Goal: Transaction & Acquisition: Purchase product/service

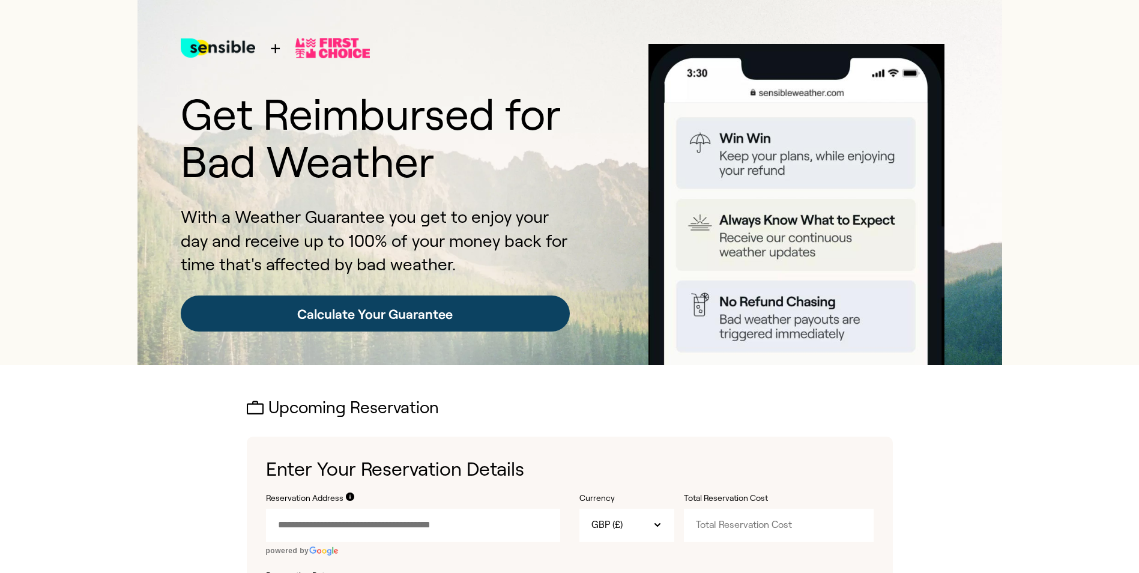
click at [378, 319] on link "Calculate Your Guarantee" at bounding box center [375, 313] width 389 height 36
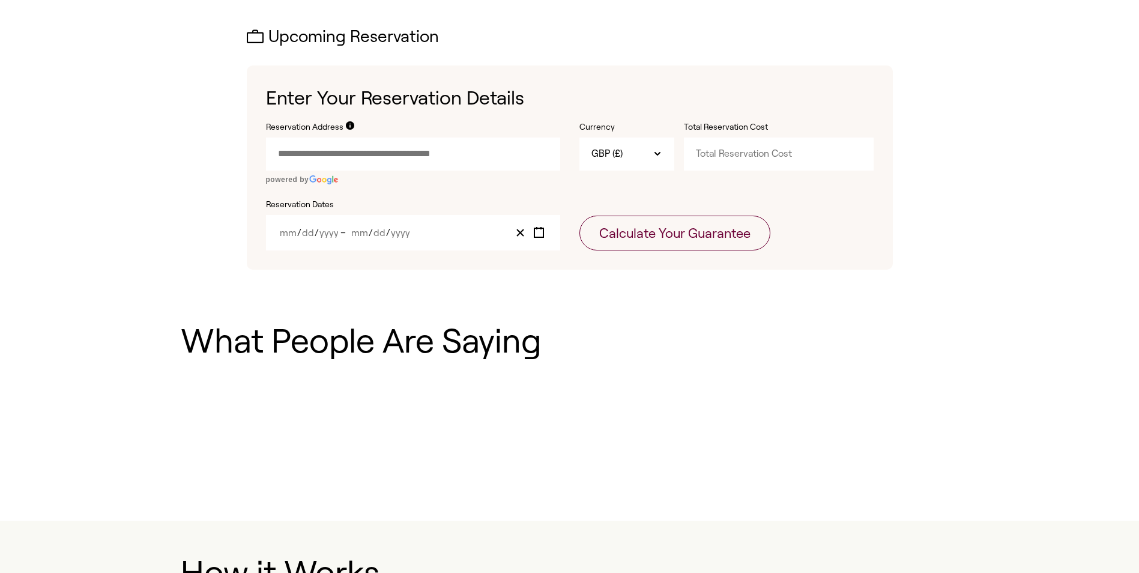
scroll to position [399, 0]
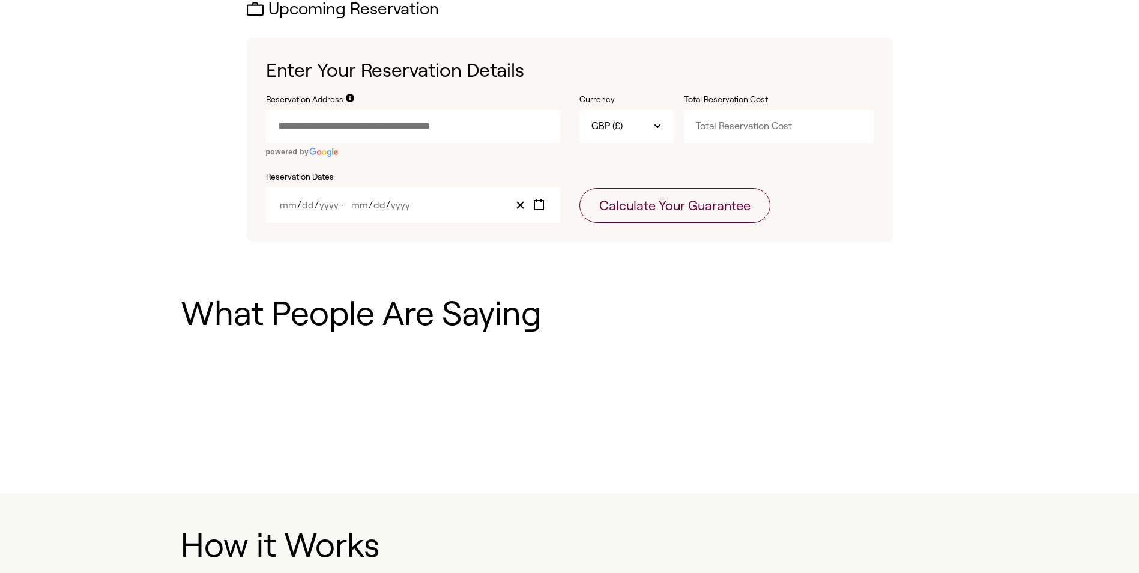
click at [418, 127] on input "Reservation Address" at bounding box center [413, 126] width 294 height 32
click at [729, 128] on input "Total Reservation Cost" at bounding box center [779, 126] width 190 height 32
type input "1400"
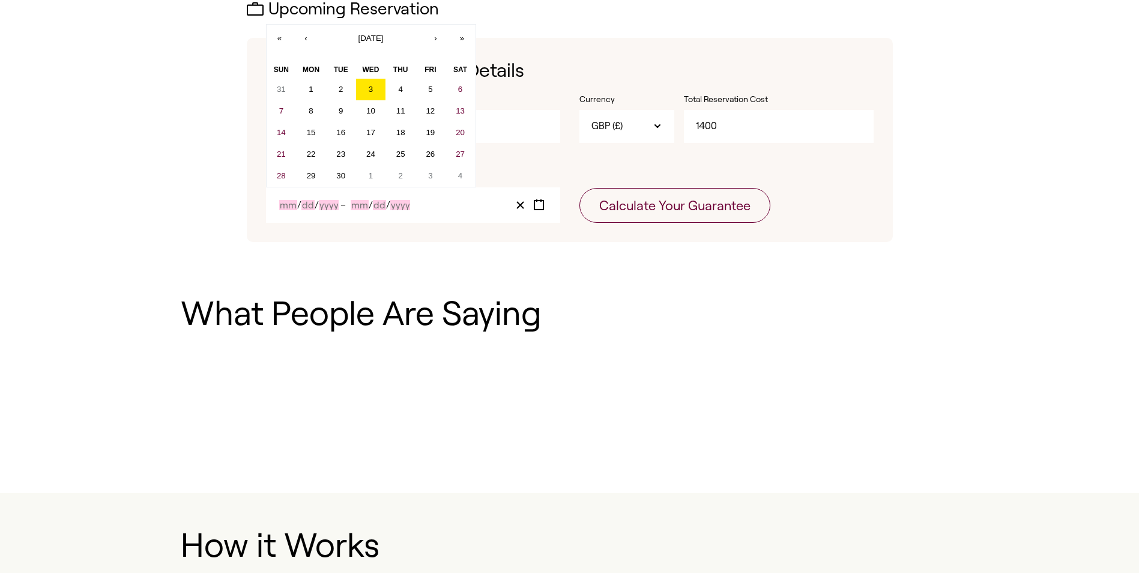
click at [354, 206] on input "Month" at bounding box center [360, 205] width 18 height 10
click at [334, 177] on button "30" at bounding box center [341, 176] width 30 height 22
click at [436, 40] on button "›" at bounding box center [436, 38] width 26 height 26
click at [339, 112] on abbr "7" at bounding box center [341, 110] width 4 height 9
type input "9"
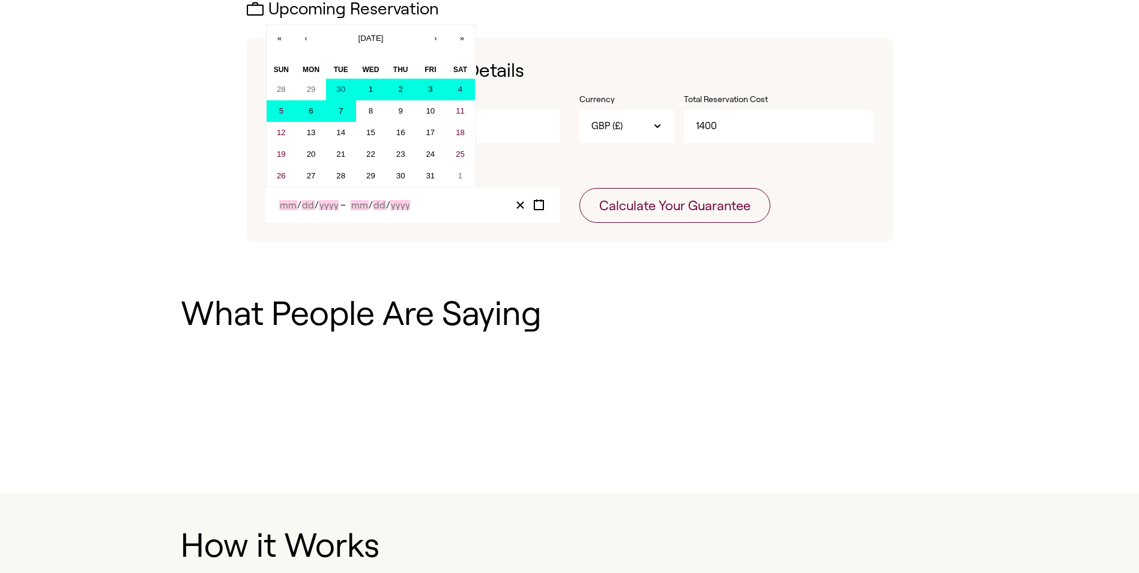
type input "30"
type input "2025"
type input "10"
type input "7"
type input "2025"
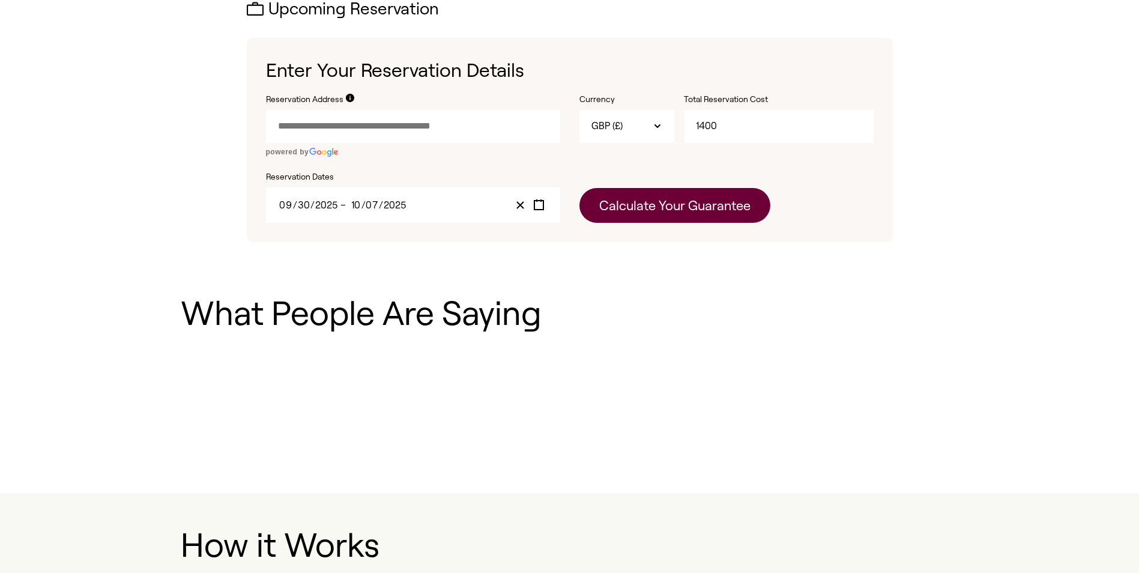
click at [693, 212] on button "Calculate Your Guarantee" at bounding box center [674, 205] width 191 height 35
click at [328, 123] on input "Reservation Address" at bounding box center [413, 126] width 294 height 32
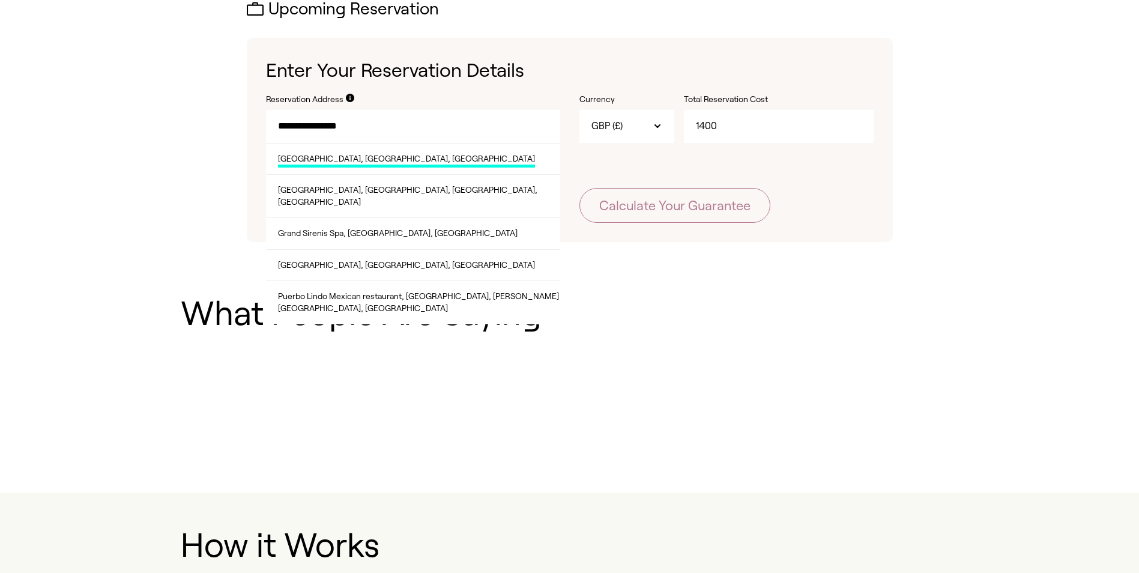
click at [338, 158] on span "[GEOGRAPHIC_DATA], [GEOGRAPHIC_DATA], [GEOGRAPHIC_DATA]" at bounding box center [406, 160] width 257 height 15
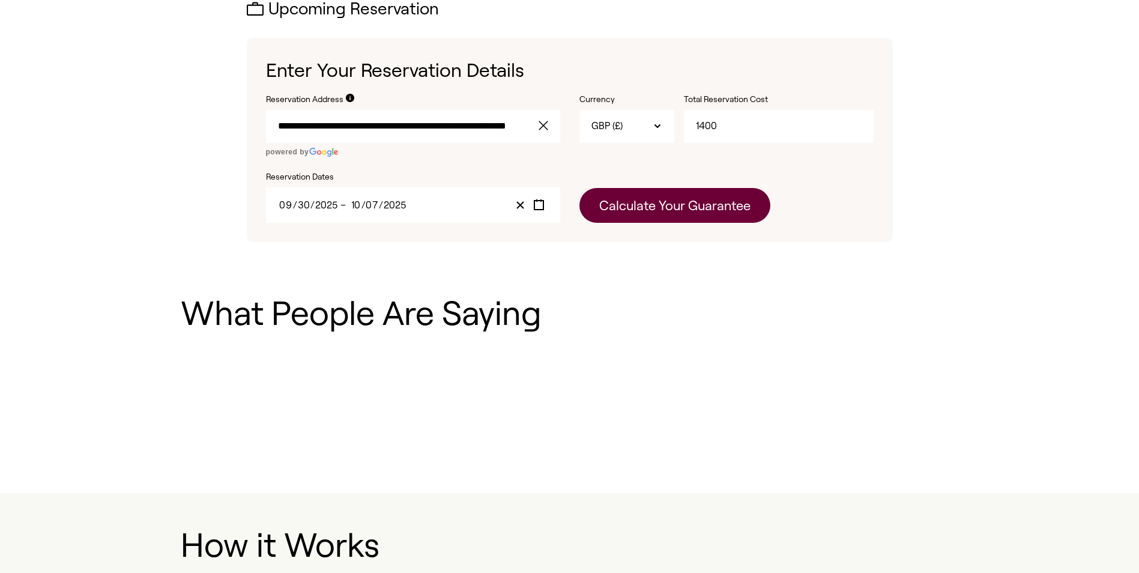
type input "**********"
click at [690, 208] on button "Calculate Your Guarantee" at bounding box center [674, 205] width 191 height 35
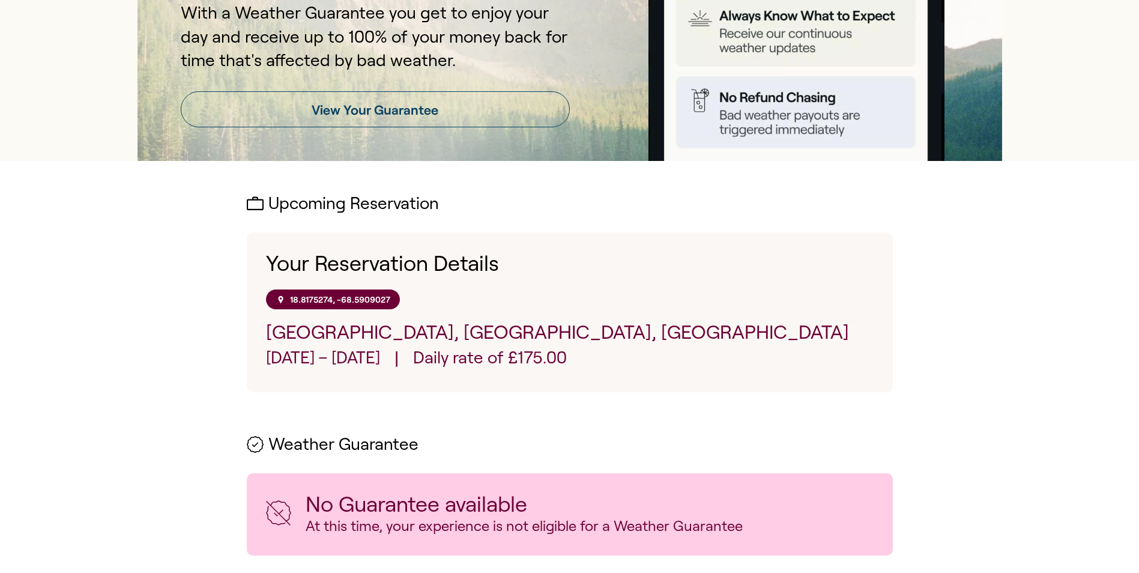
scroll to position [240, 0]
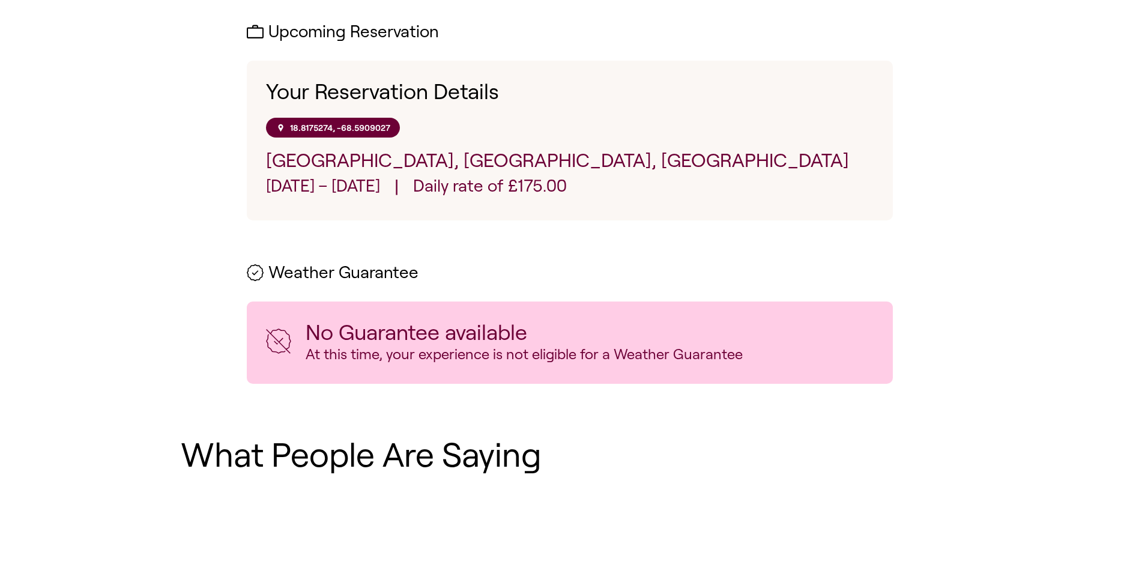
scroll to position [399, 0]
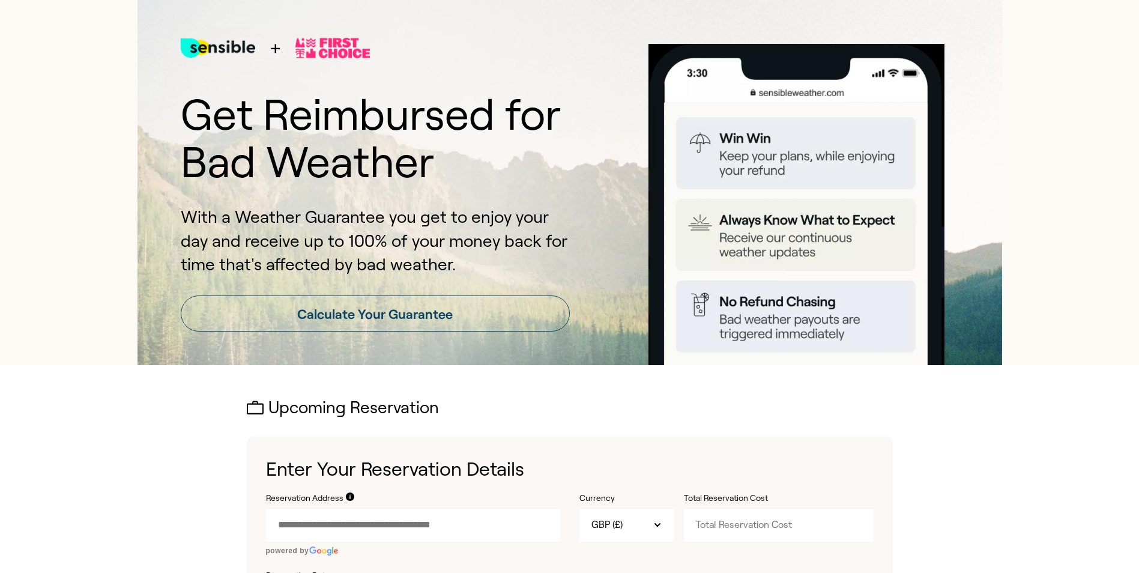
scroll to position [120, 0]
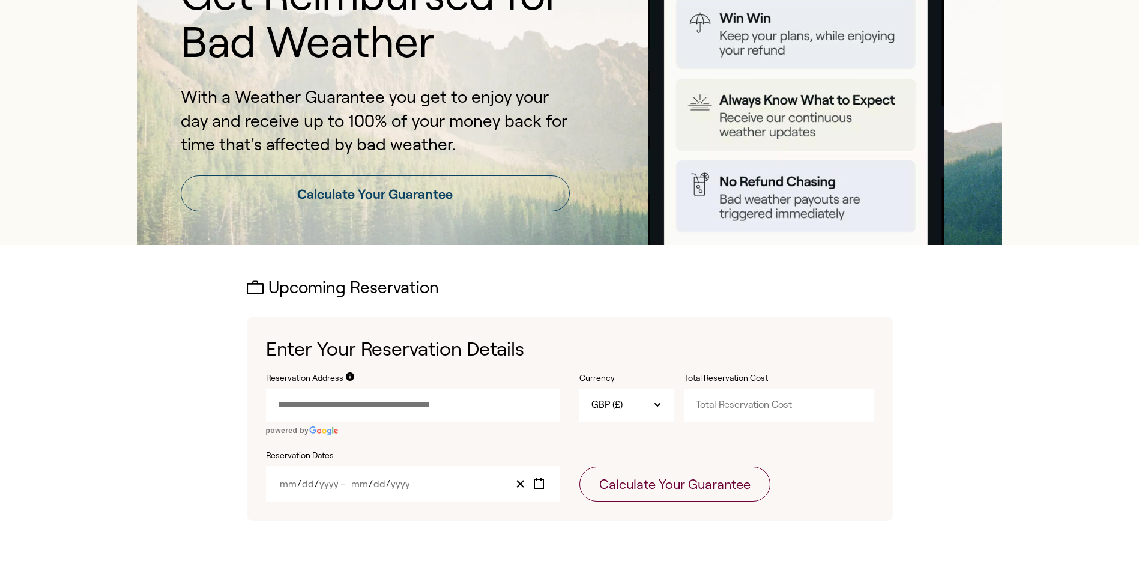
click at [372, 406] on input "Reservation Address" at bounding box center [413, 404] width 294 height 32
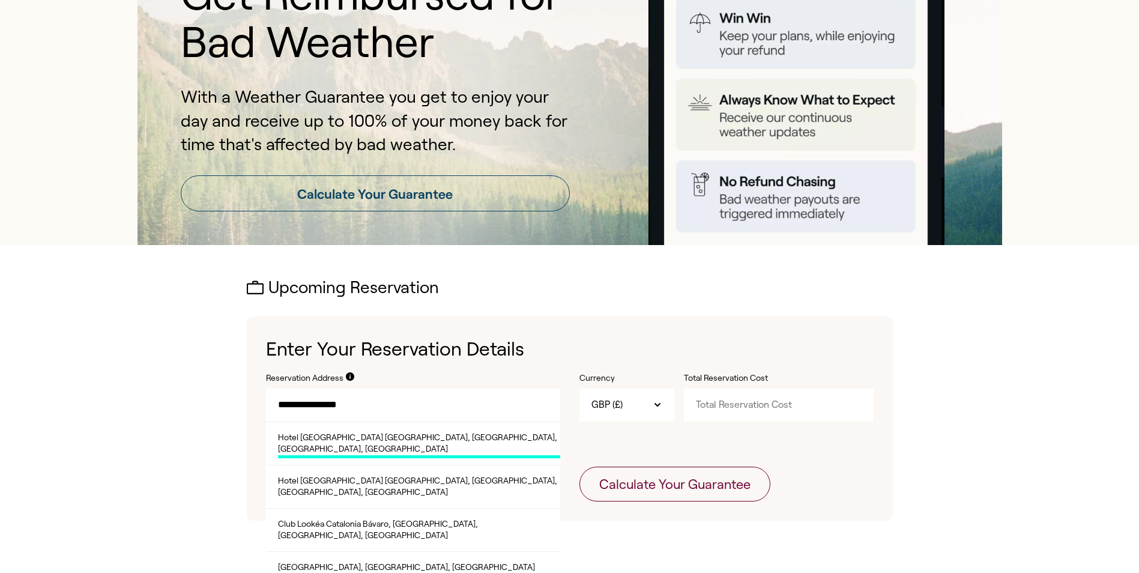
click at [436, 445] on span "Hotel [GEOGRAPHIC_DATA] [GEOGRAPHIC_DATA], [GEOGRAPHIC_DATA], [GEOGRAPHIC_DATA]…" at bounding box center [419, 445] width 282 height 26
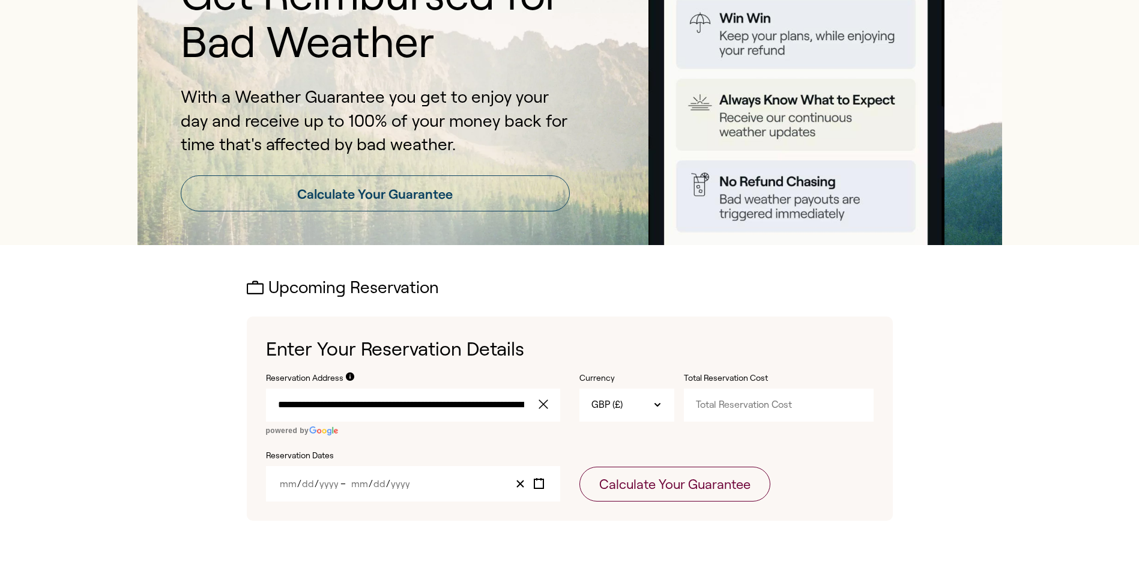
type input "**********"
click at [733, 410] on input "Total Reservation Cost" at bounding box center [779, 404] width 190 height 32
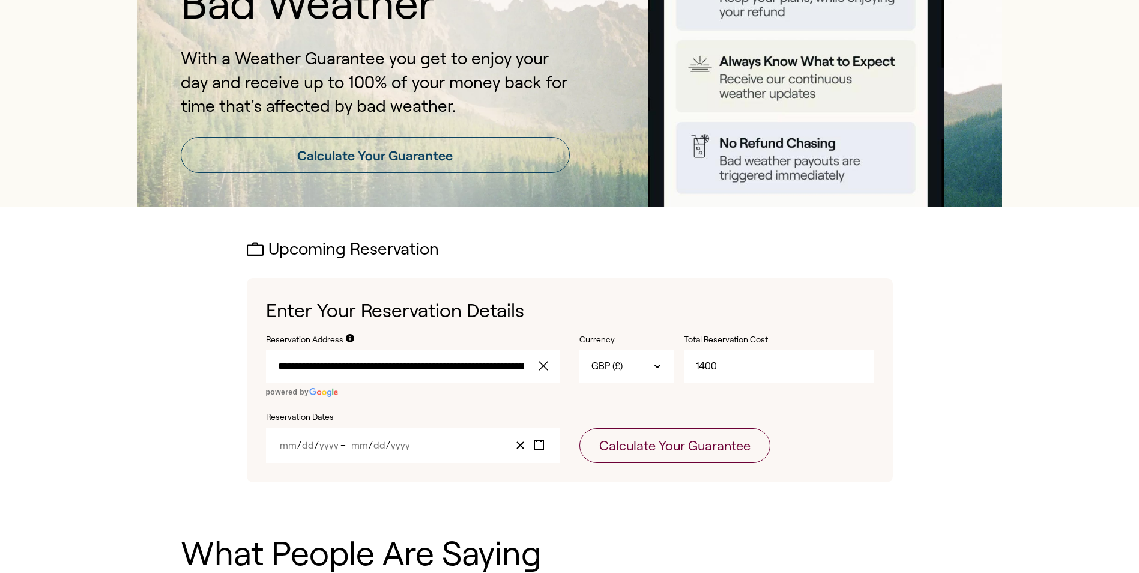
scroll to position [180, 0]
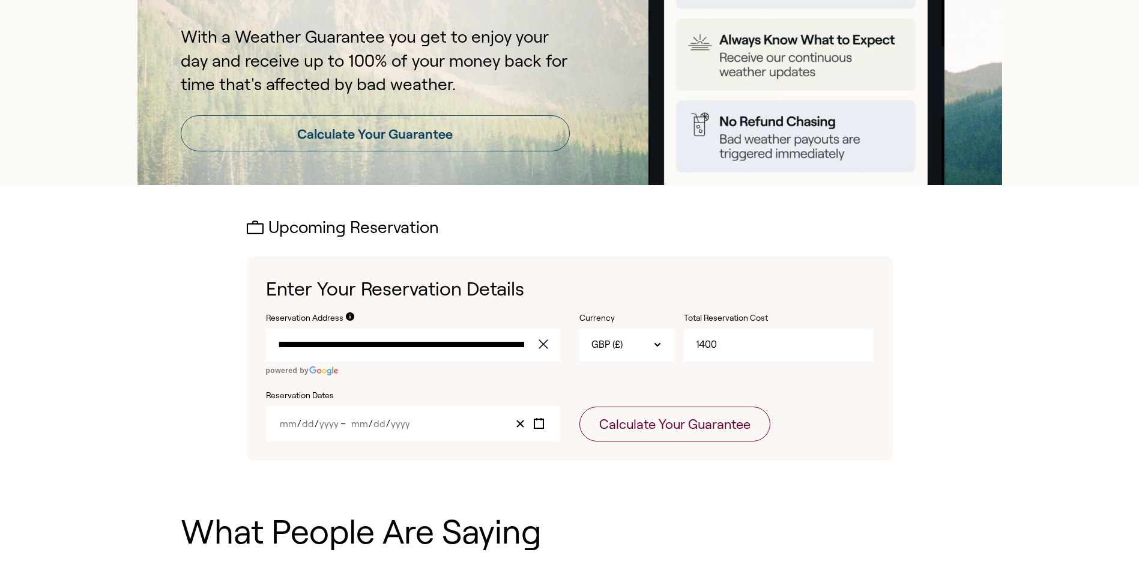
type input "1400"
click at [316, 426] on span "/" at bounding box center [317, 423] width 4 height 10
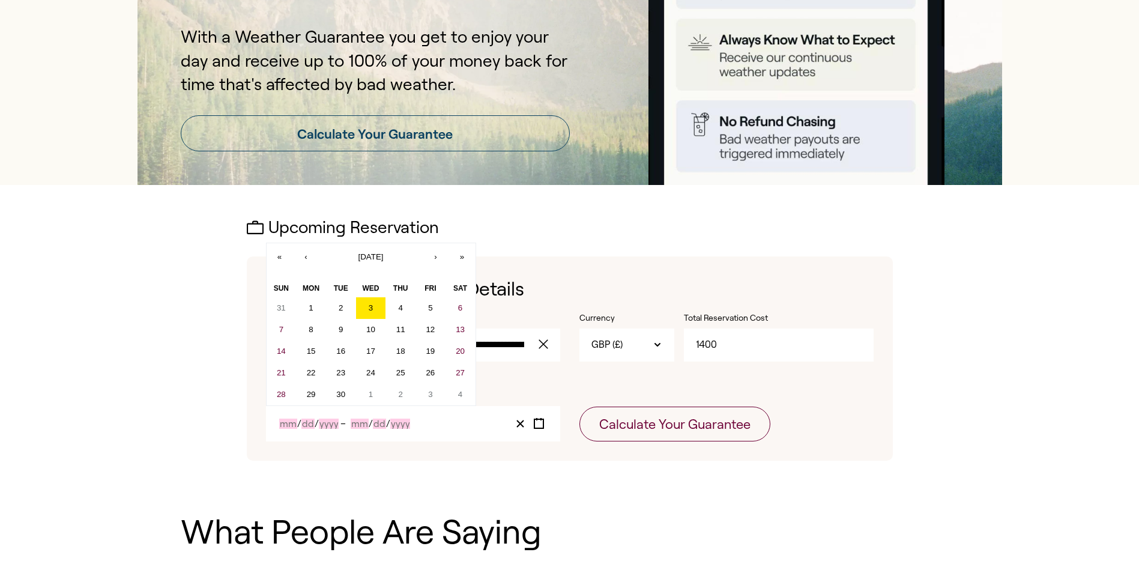
click at [290, 421] on input "Month" at bounding box center [288, 423] width 18 height 10
click at [307, 258] on button "‹" at bounding box center [306, 256] width 26 height 26
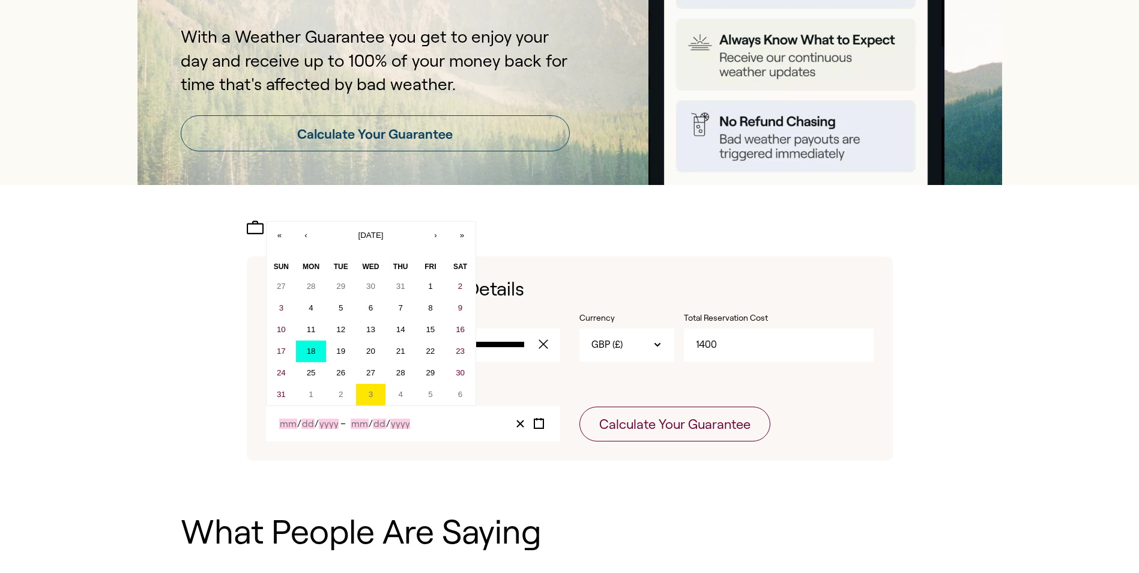
click at [313, 351] on abbr "18" at bounding box center [311, 350] width 9 height 9
click at [313, 370] on abbr "25" at bounding box center [311, 372] width 9 height 9
type input "8"
type input "18"
type input "2025"
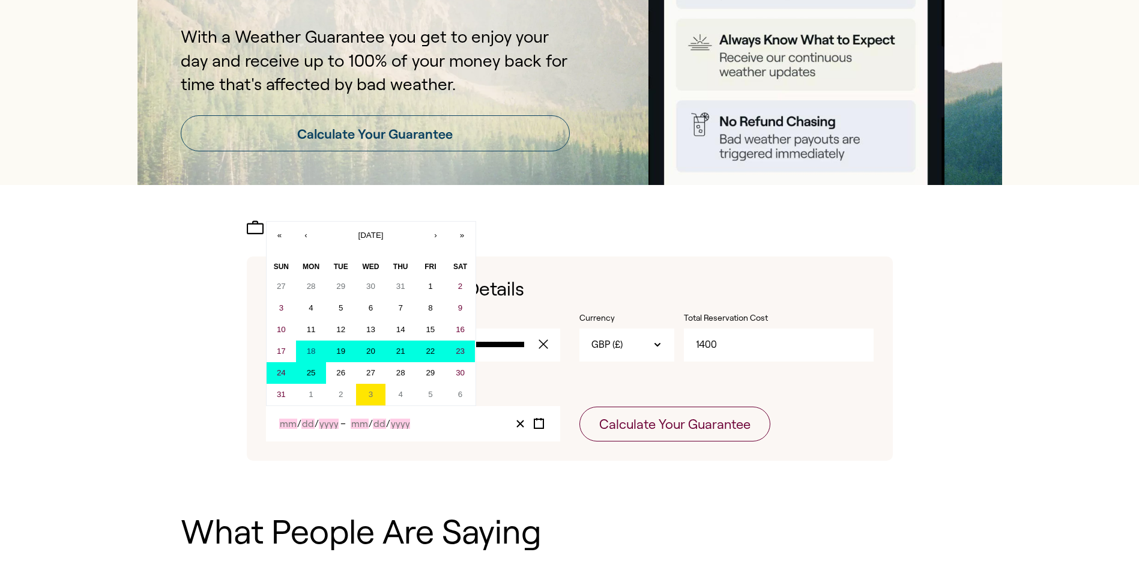
type input "8"
type input "25"
type input "2025"
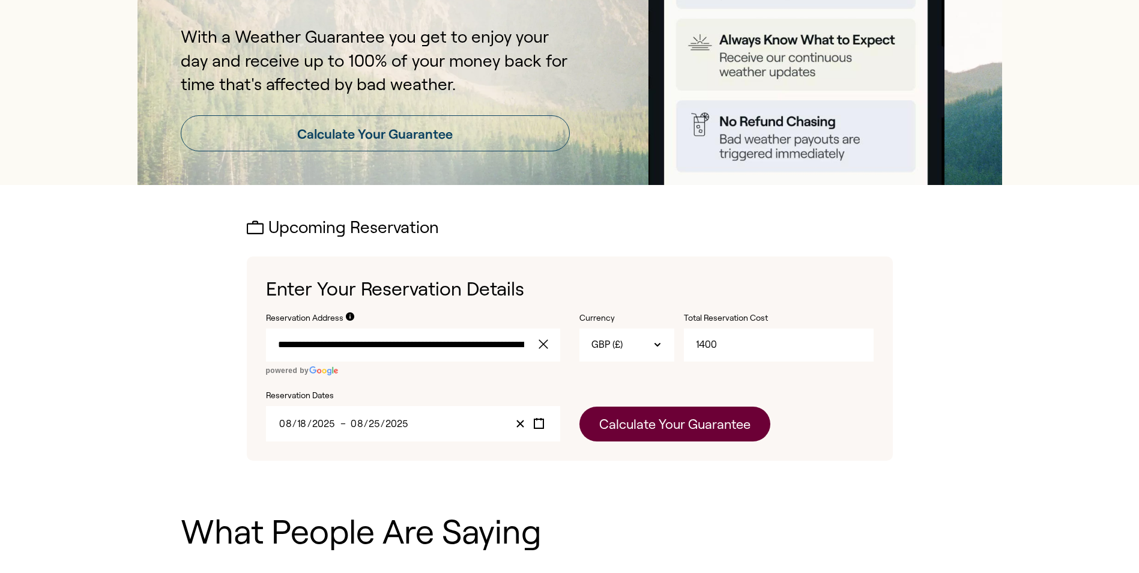
click at [720, 427] on button "Calculate Your Guarantee" at bounding box center [674, 423] width 191 height 35
